Goal: Task Accomplishment & Management: Use online tool/utility

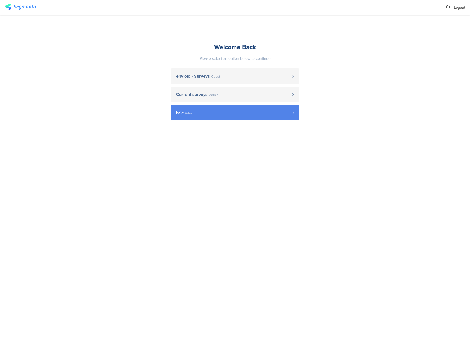
click at [192, 112] on span "Admin" at bounding box center [190, 113] width 10 height 3
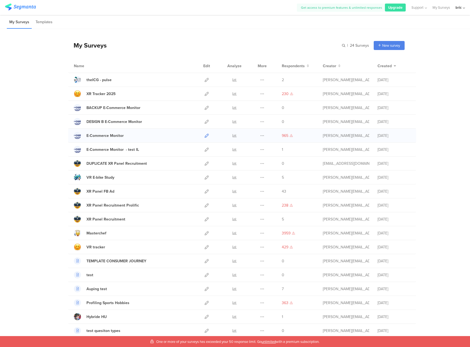
click at [205, 136] on icon at bounding box center [206, 136] width 4 height 4
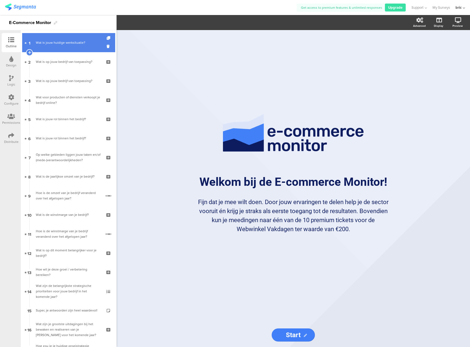
click at [47, 46] on link "1 Wat is jouw huidige werksituatie?" at bounding box center [68, 42] width 93 height 19
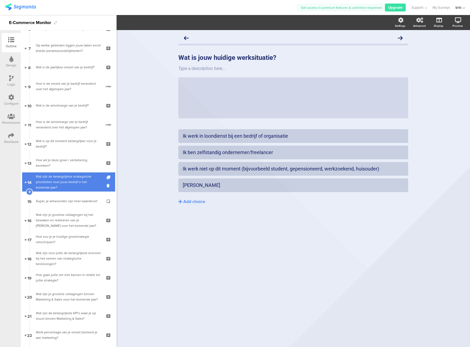
scroll to position [191, 0]
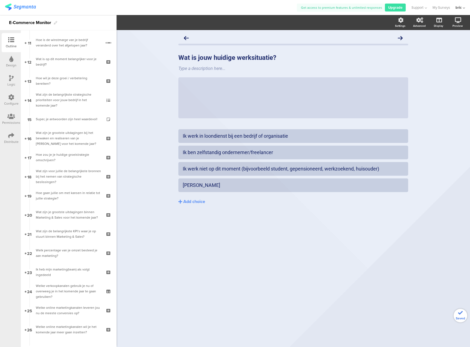
click at [60, 179] on div "Wat zijn voor jullie de belangrijkste bronnen bij het nemen van strategische be…" at bounding box center [68, 176] width 65 height 16
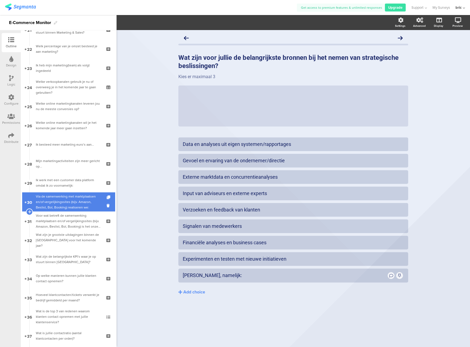
scroll to position [410, 0]
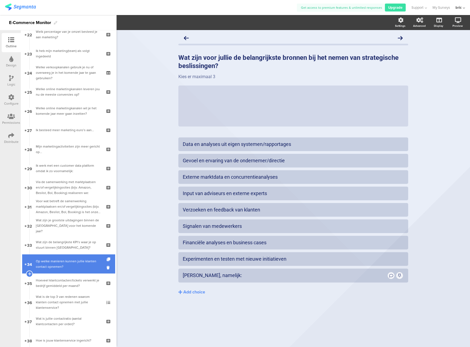
click at [68, 261] on div "Op welke manieren kunnen jullie klanten contact opnemen?" at bounding box center [68, 264] width 65 height 11
